Goal: Information Seeking & Learning: Learn about a topic

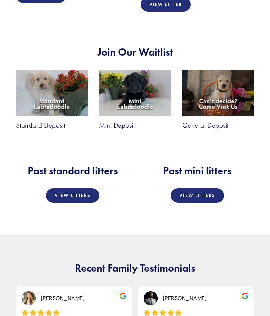
scroll to position [1058, 0]
click at [92, 188] on link "View Litters" at bounding box center [72, 195] width 53 height 14
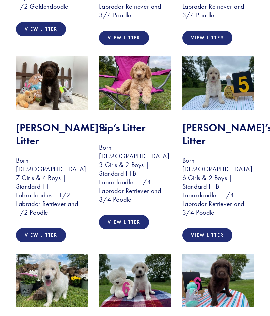
scroll to position [896, 0]
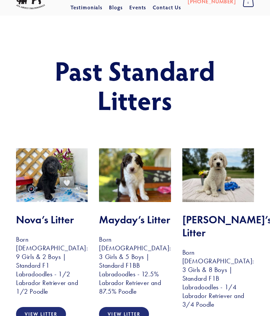
scroll to position [0, 0]
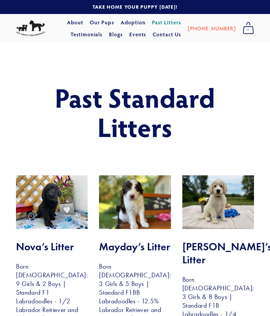
click at [121, 25] on link "Adoption" at bounding box center [133, 22] width 25 height 12
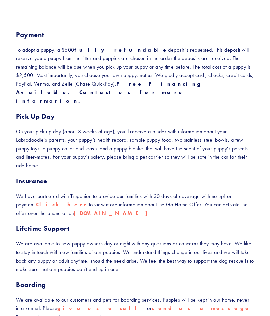
scroll to position [236, 0]
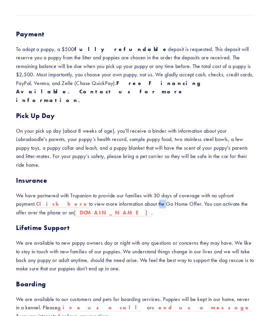
click at [266, 41] on div "With you for a lifetime Our Process All puppies are raised in our home. They ar…" at bounding box center [135, 79] width 270 height 547
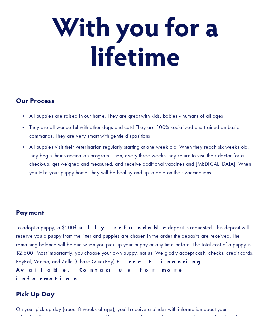
scroll to position [0, 0]
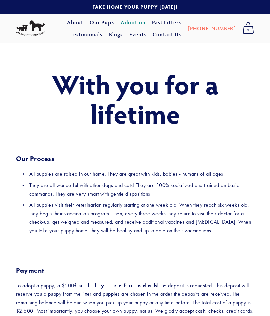
click at [146, 36] on link "Events" at bounding box center [137, 34] width 17 height 12
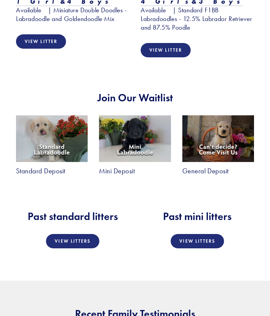
scroll to position [1007, 0]
